Goal: Transaction & Acquisition: Purchase product/service

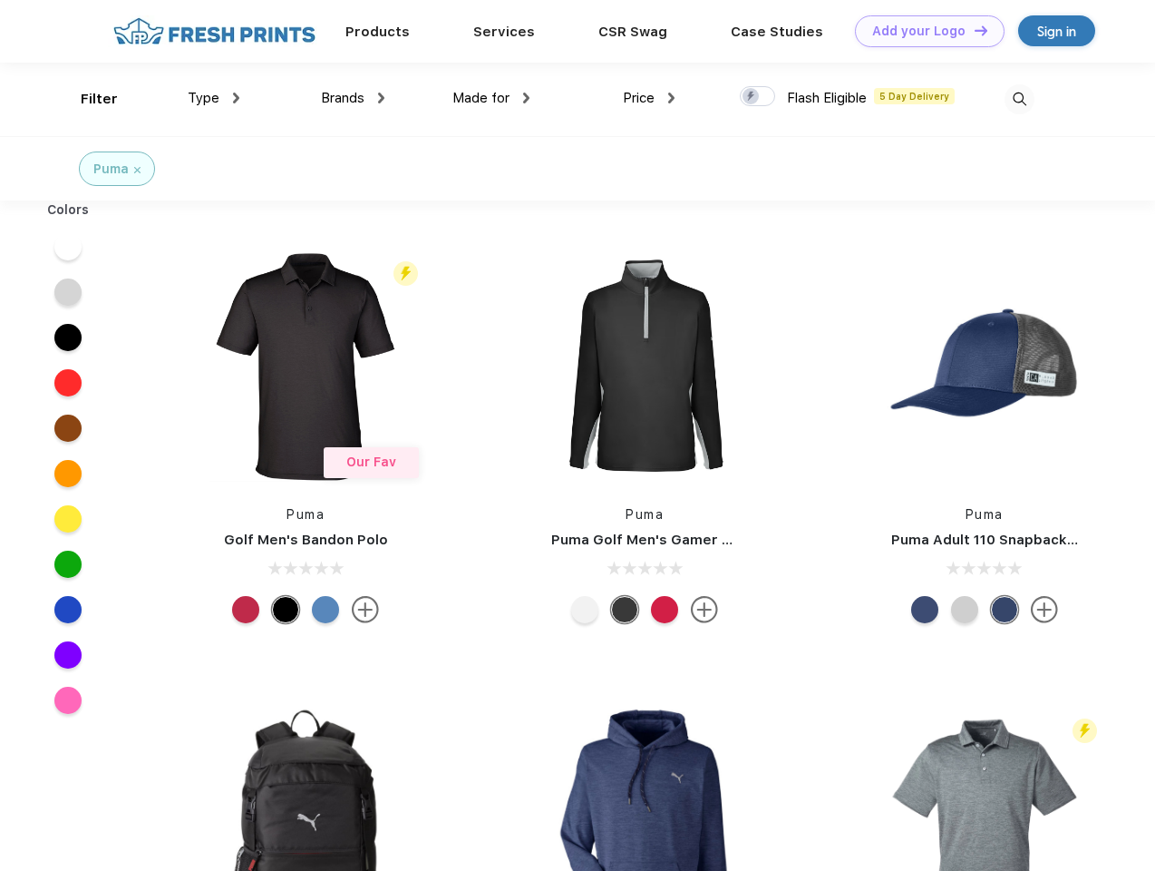
click at [923, 31] on link "Add your Logo Design Tool" at bounding box center [930, 31] width 150 height 32
click at [0, 0] on div "Design Tool" at bounding box center [0, 0] width 0 height 0
click at [973, 30] on link "Add your Logo Design Tool" at bounding box center [930, 31] width 150 height 32
click at [87, 99] on div "Filter" at bounding box center [99, 99] width 37 height 21
click at [214, 98] on span "Type" at bounding box center [204, 98] width 32 height 16
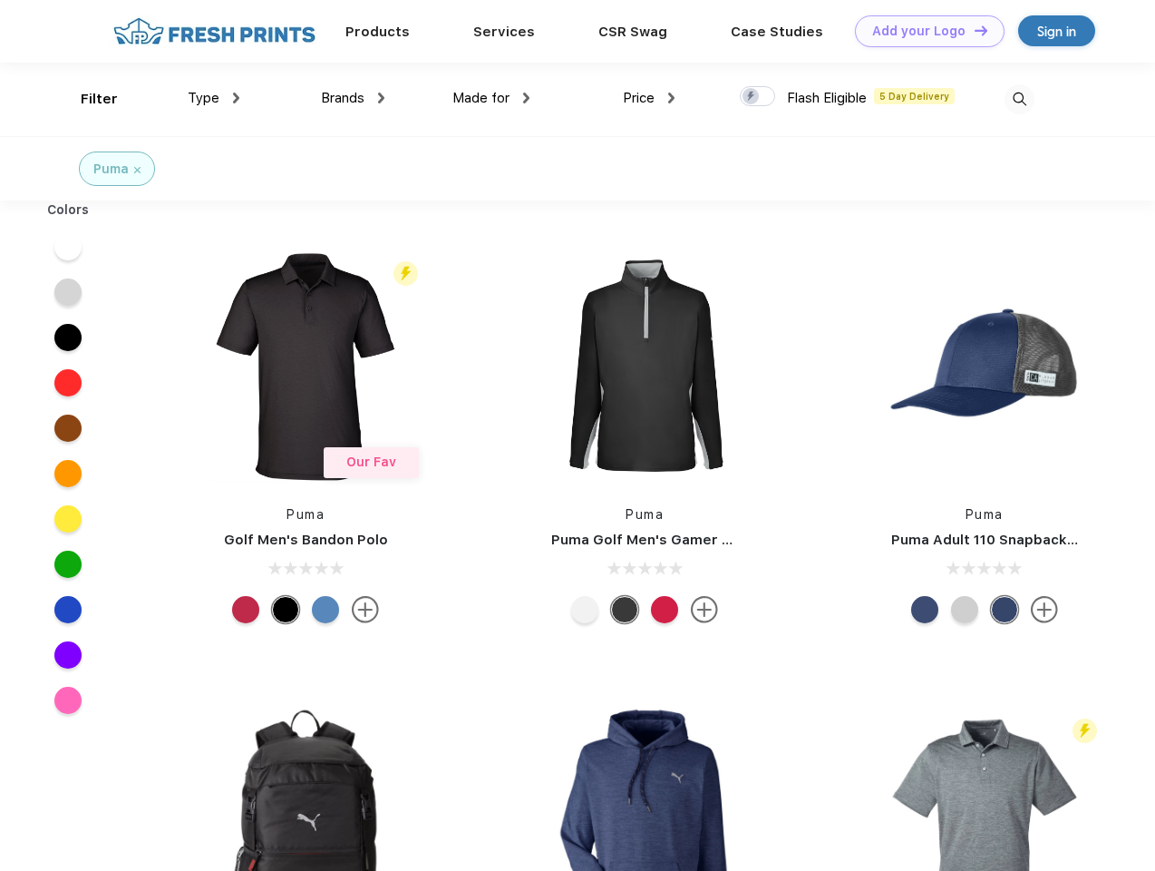
click at [353, 98] on span "Brands" at bounding box center [343, 98] width 44 height 16
click at [491, 98] on span "Made for" at bounding box center [480, 98] width 57 height 16
click at [649, 98] on span "Price" at bounding box center [639, 98] width 32 height 16
click at [758, 97] on div at bounding box center [757, 96] width 35 height 20
click at [752, 97] on input "checkbox" at bounding box center [746, 91] width 12 height 12
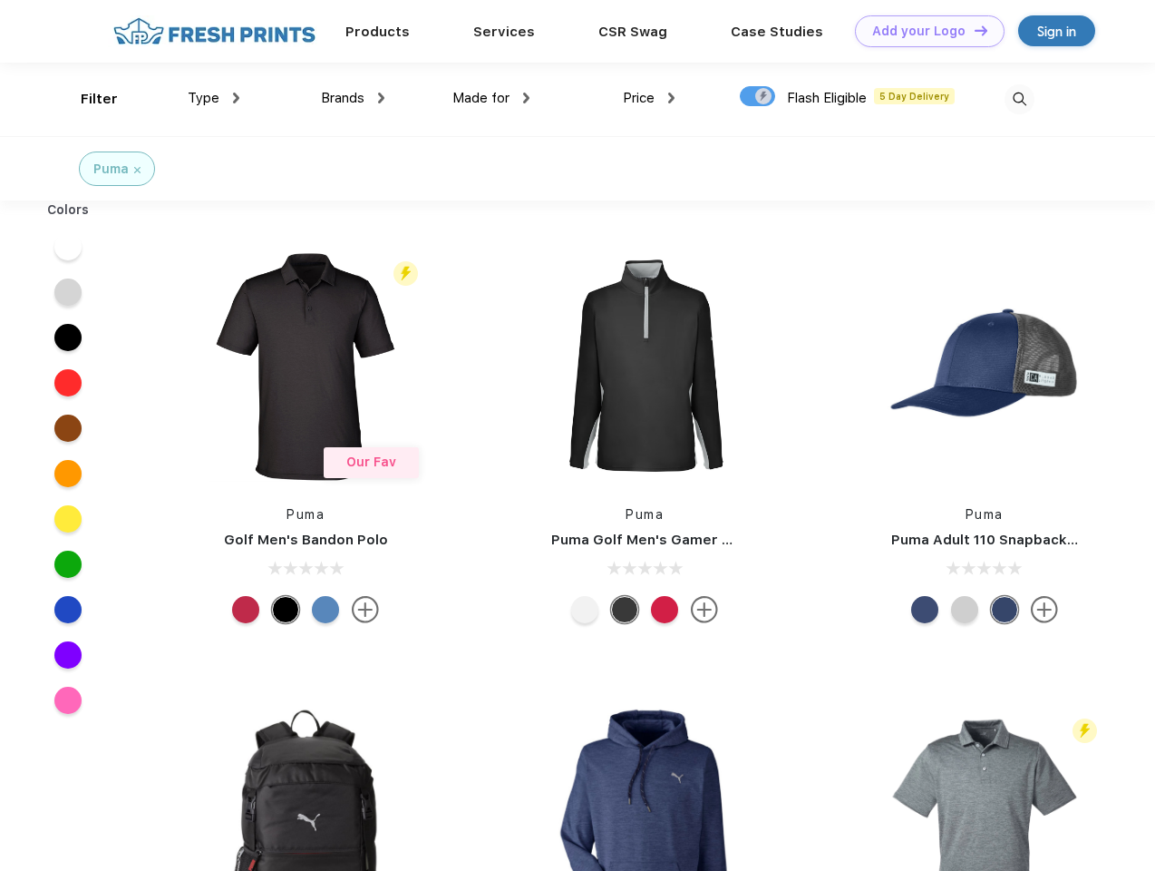
click at [1019, 99] on img at bounding box center [1020, 99] width 30 height 30
